Goal: Task Accomplishment & Management: Manage account settings

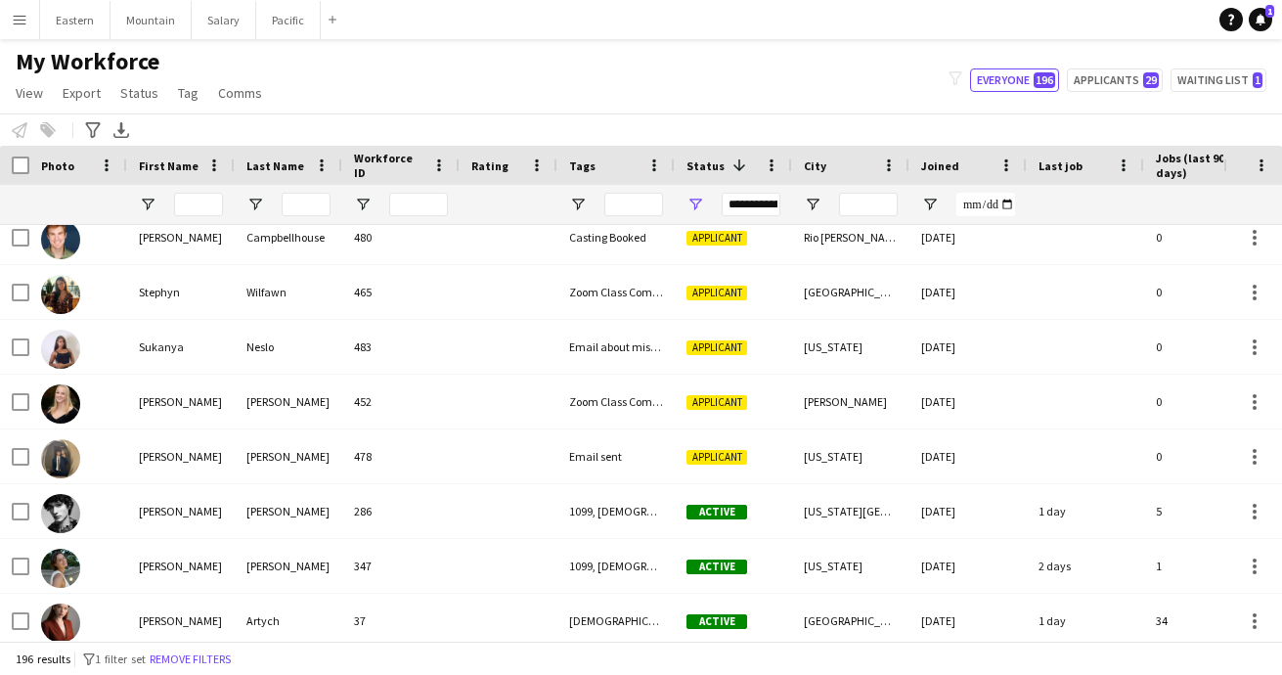
scroll to position [3634, 0]
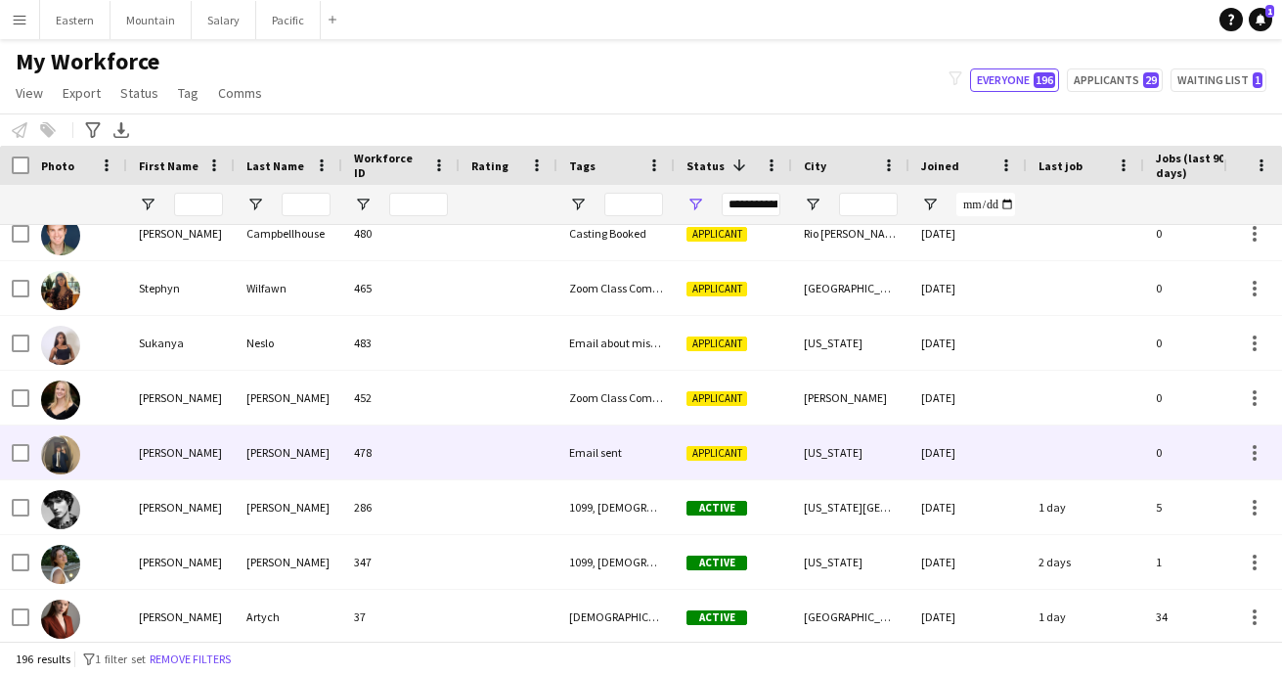
click at [500, 455] on div at bounding box center [509, 452] width 98 height 54
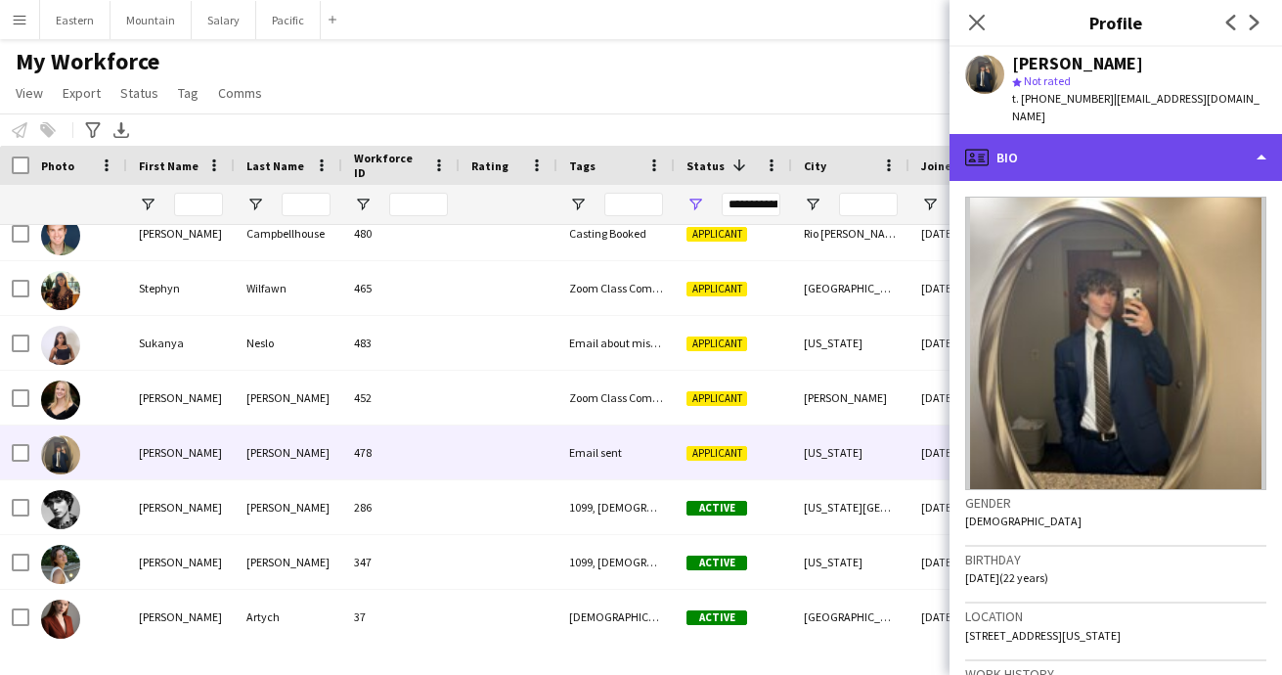
click at [1092, 135] on div "profile Bio" at bounding box center [1116, 157] width 333 height 47
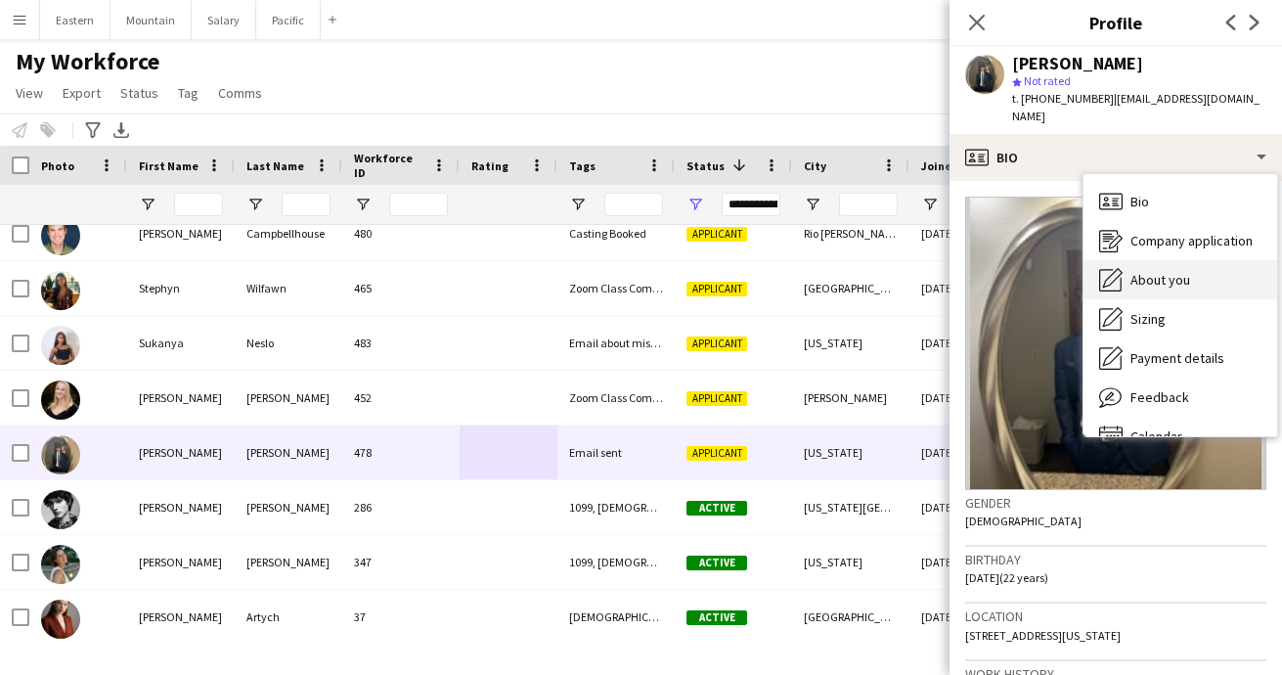
click at [1135, 270] on div "About you About you" at bounding box center [1181, 279] width 194 height 39
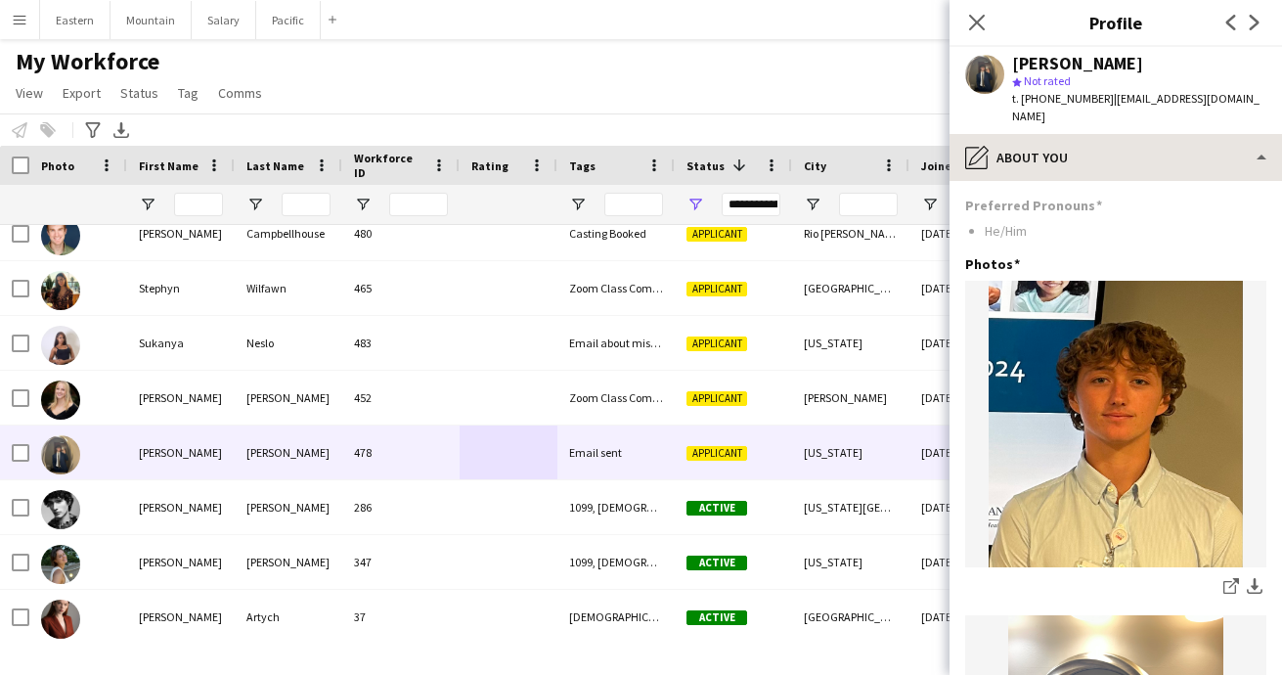
scroll to position [0, 0]
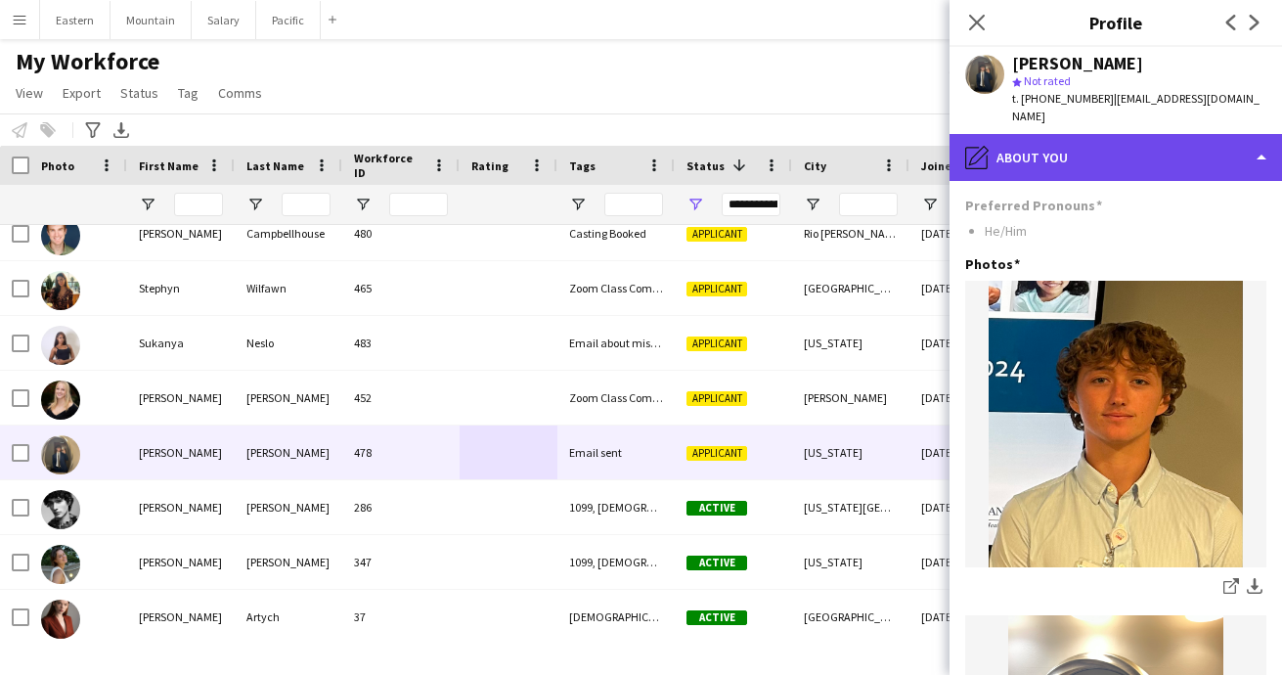
click at [1097, 137] on div "pencil4 About you" at bounding box center [1116, 157] width 333 height 47
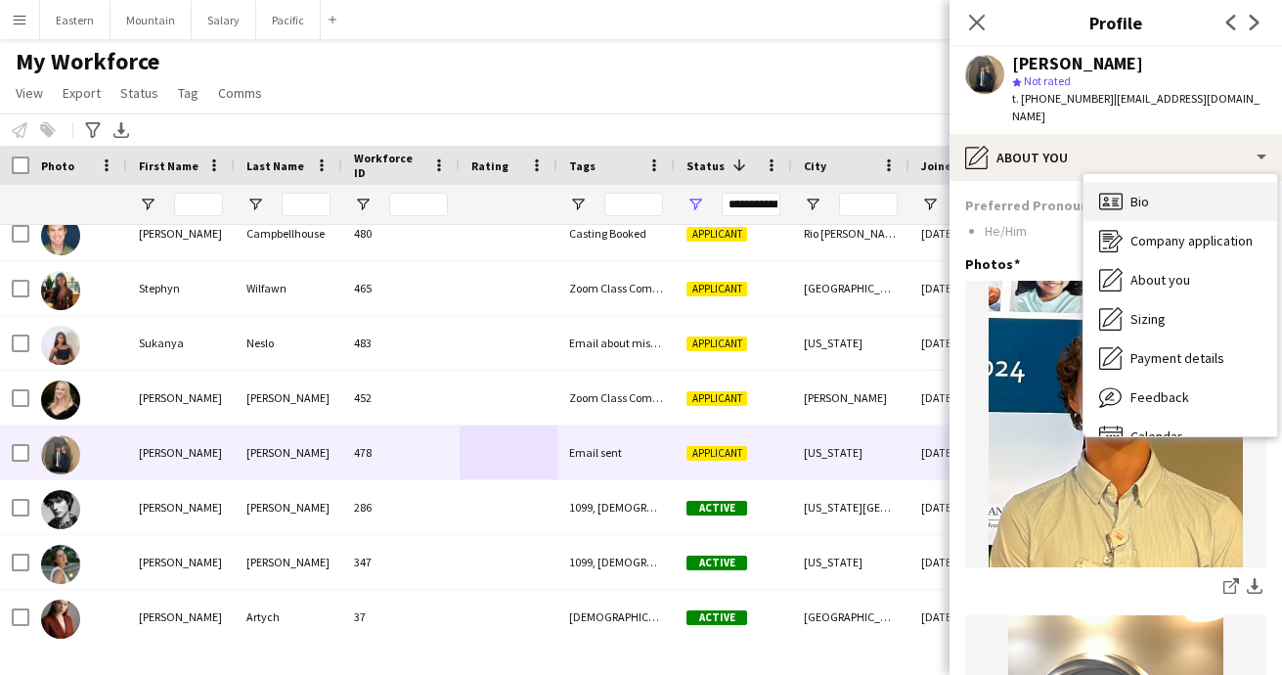
click at [1143, 193] on span "Bio" at bounding box center [1140, 202] width 19 height 18
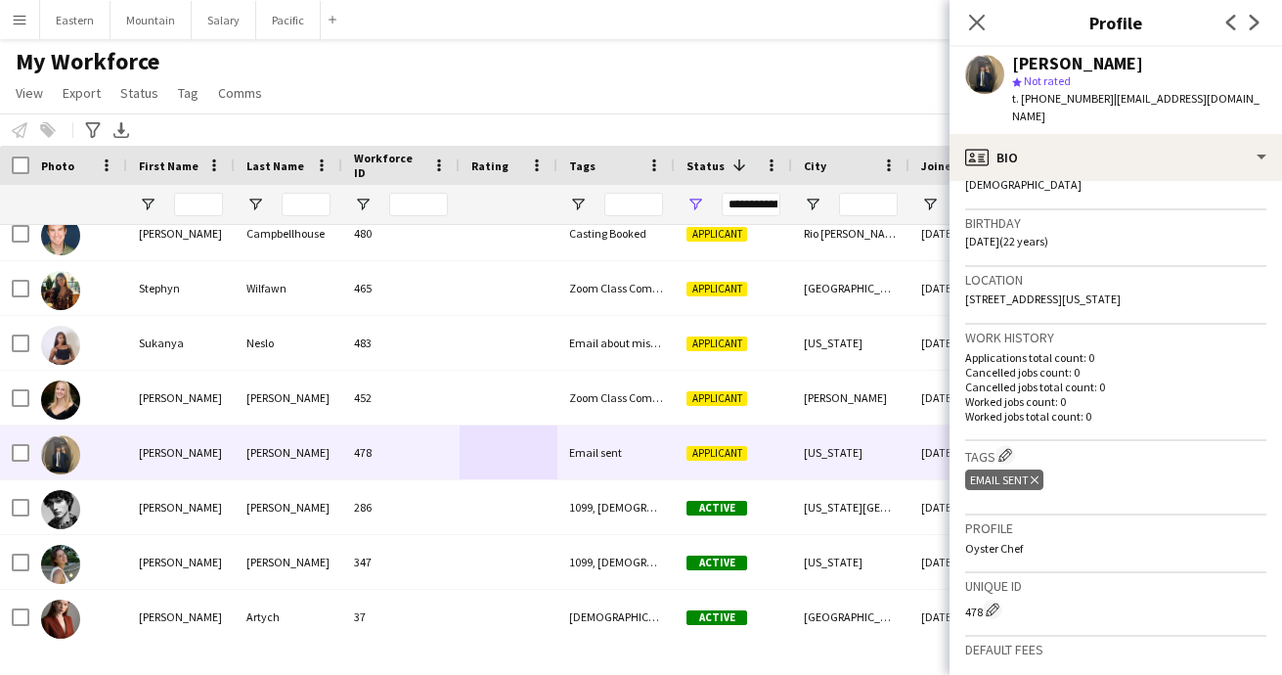
scroll to position [353, 0]
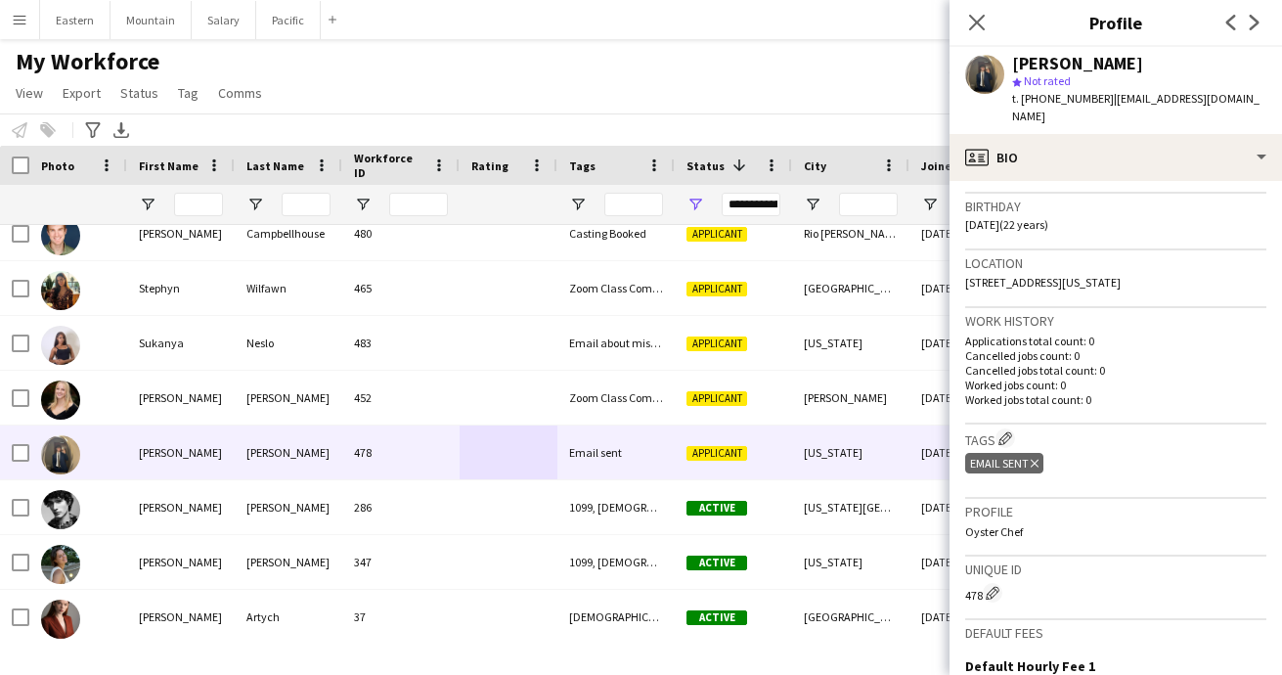
click at [1034, 453] on div "Email sent Delete tag" at bounding box center [1004, 463] width 78 height 21
click at [1034, 458] on icon "Delete tag" at bounding box center [1035, 464] width 8 height 12
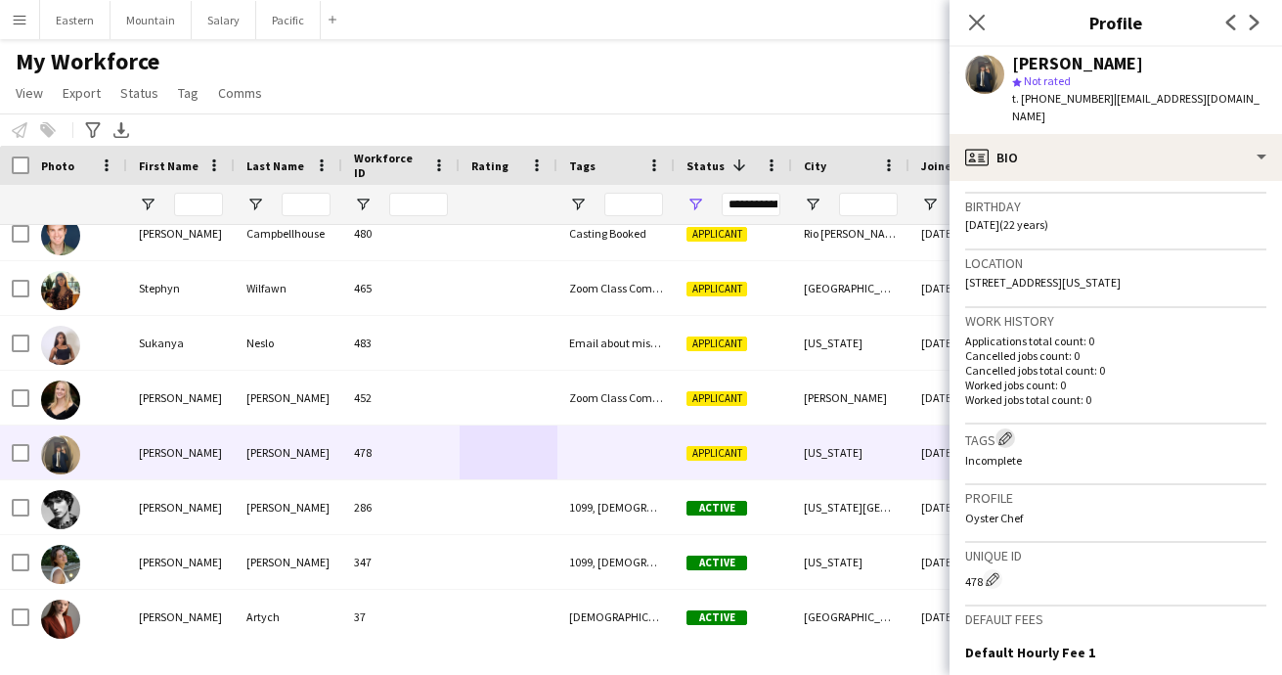
click at [1008, 431] on app-icon "Edit crew company tags" at bounding box center [1006, 438] width 14 height 14
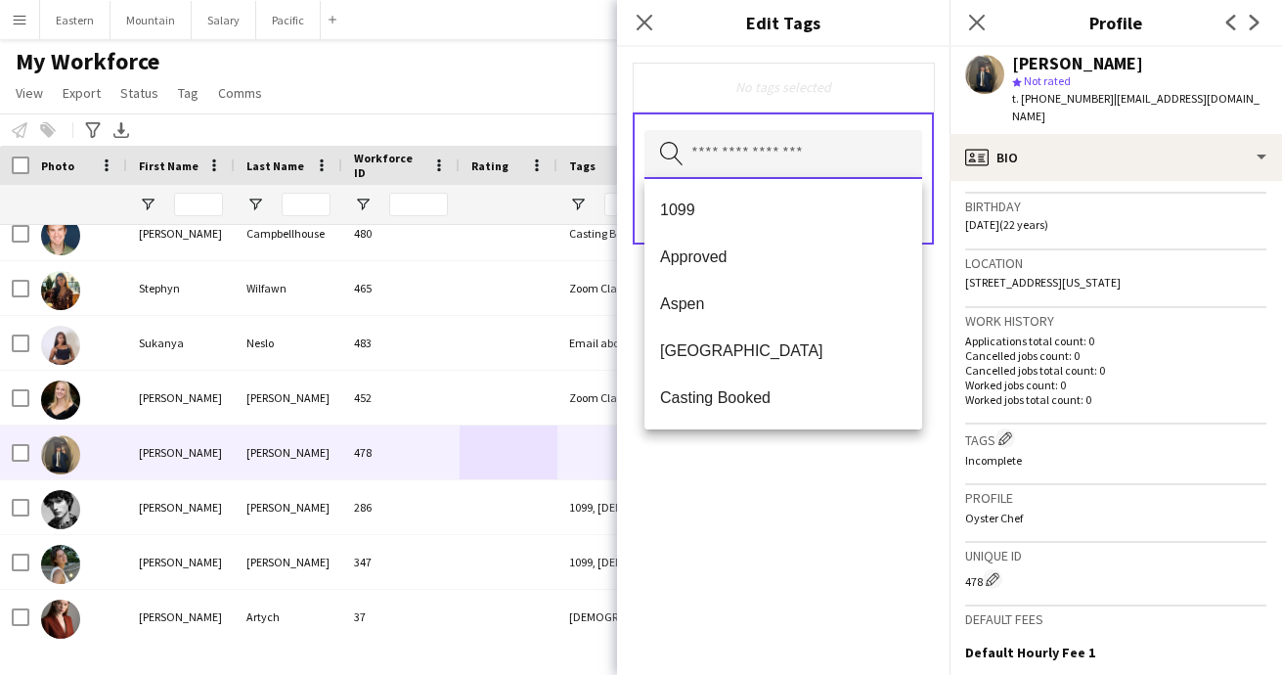
click at [758, 152] on input "text" at bounding box center [784, 154] width 278 height 49
click at [730, 392] on span "Casting Booked" at bounding box center [783, 397] width 246 height 19
click at [750, 491] on div "Casting Booked Remove Search by tag name Save" at bounding box center [783, 361] width 333 height 628
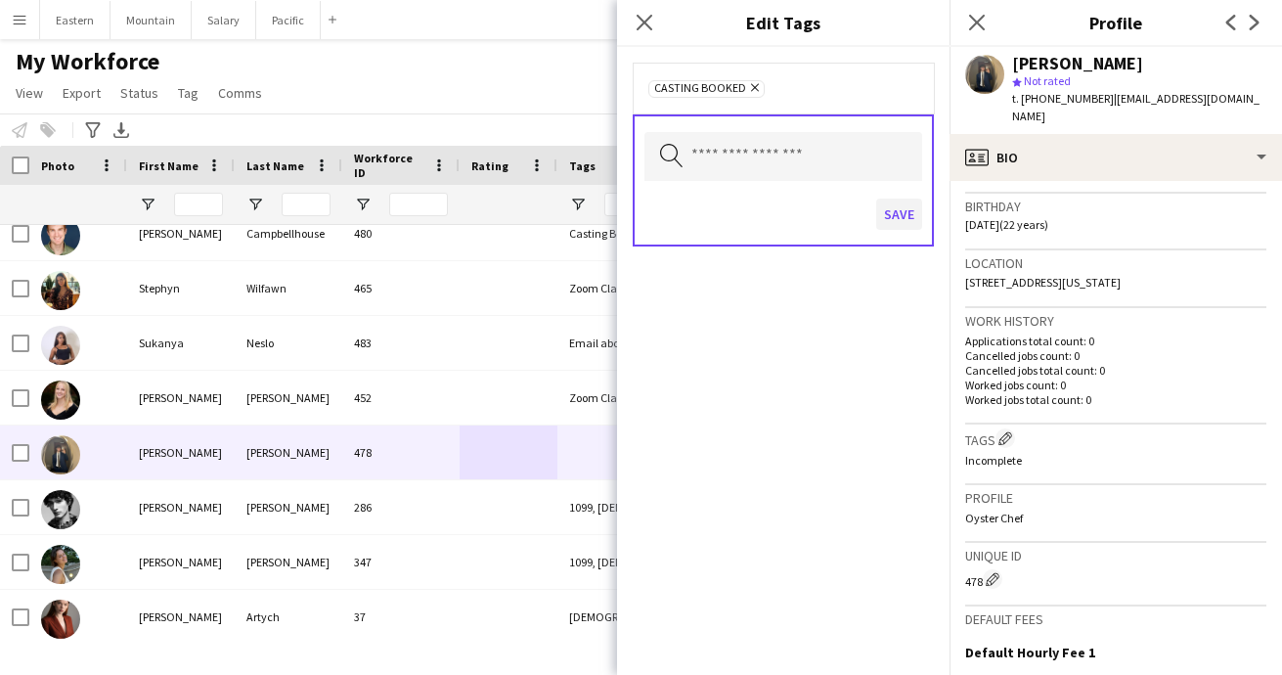
click at [894, 215] on button "Save" at bounding box center [899, 214] width 46 height 31
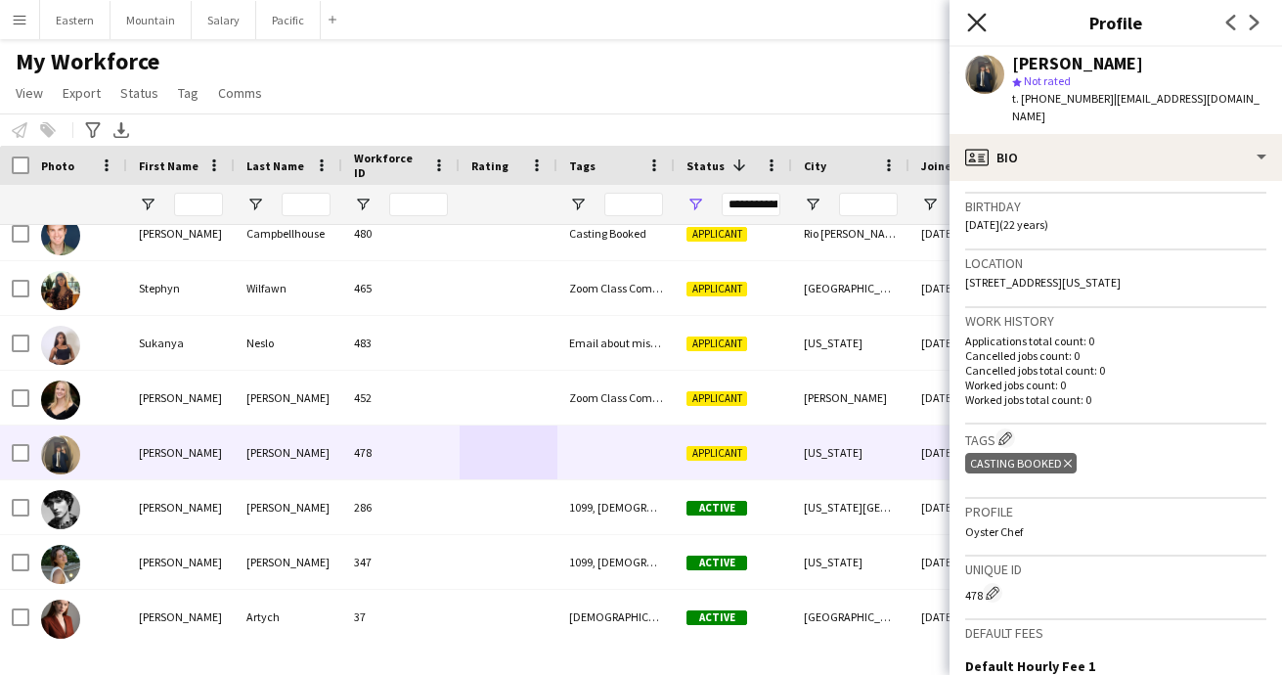
click at [978, 21] on icon at bounding box center [976, 22] width 19 height 19
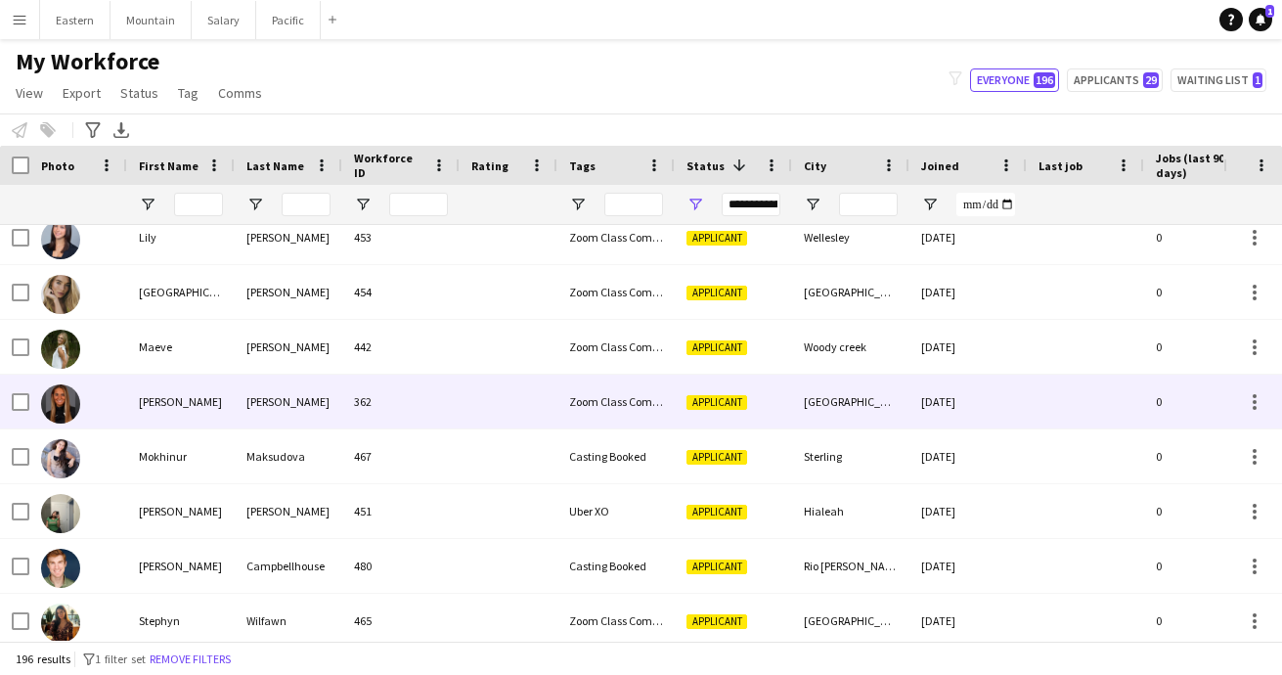
scroll to position [3272, 0]
